Goal: Check status

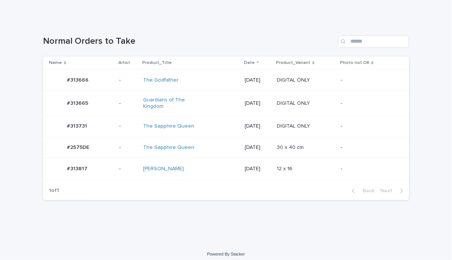
scroll to position [97, 0]
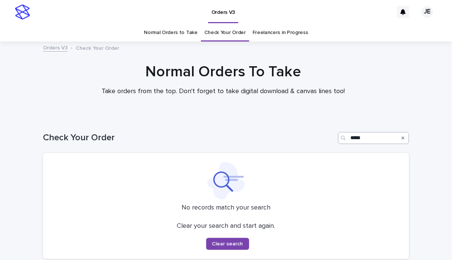
click at [367, 144] on div "Check Your Order *****" at bounding box center [226, 135] width 366 height 36
click at [369, 140] on input "*****" at bounding box center [373, 138] width 71 height 12
